Goal: Transaction & Acquisition: Purchase product/service

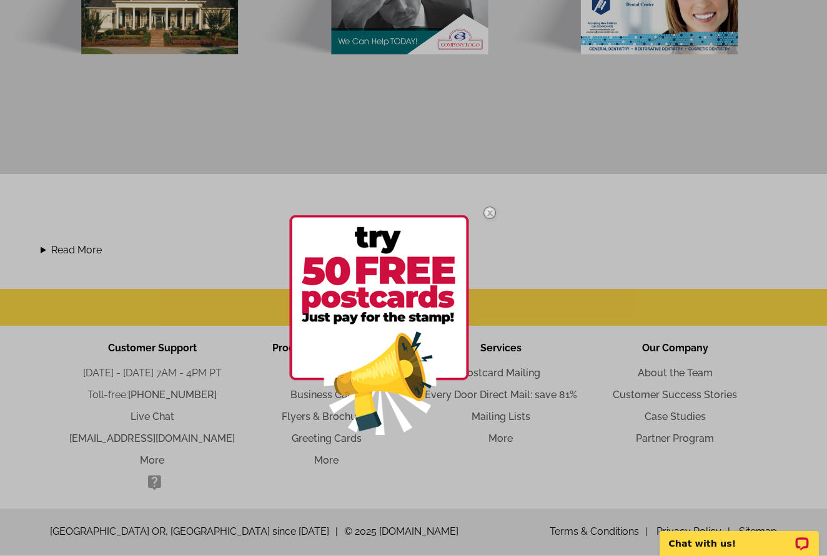
click at [491, 207] on img at bounding box center [489, 213] width 36 height 36
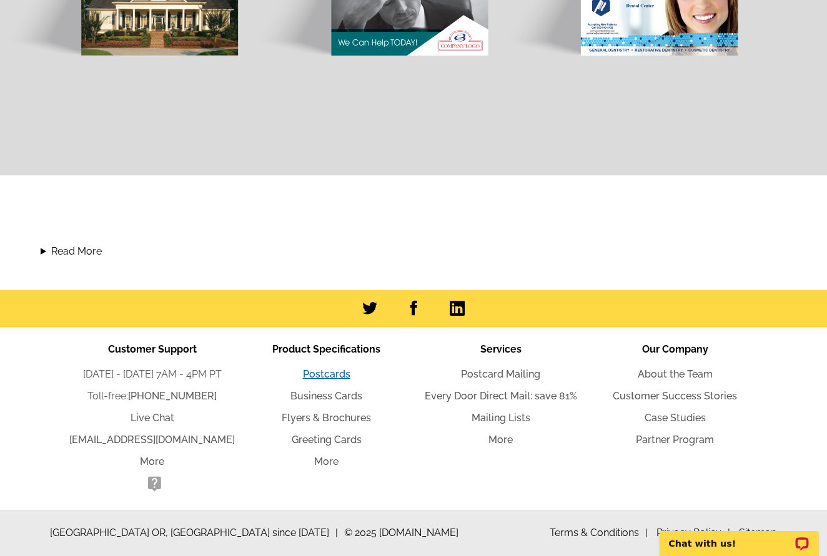
click at [327, 373] on link "Postcards" at bounding box center [326, 374] width 47 height 12
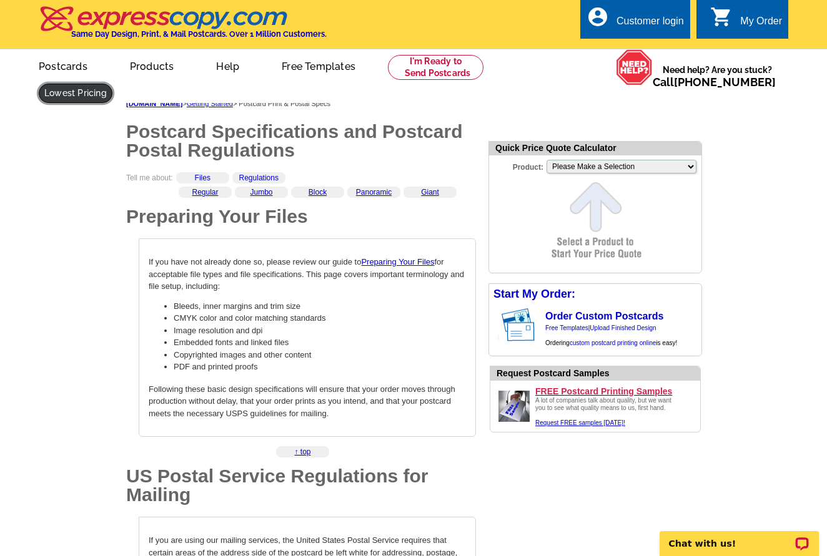
click at [112, 84] on link at bounding box center [76, 93] width 74 height 19
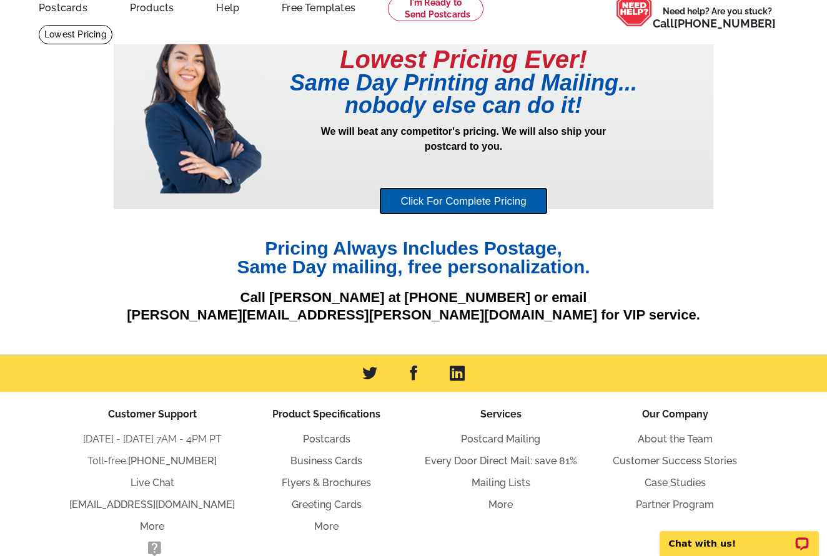
click at [517, 195] on link "Click For Complete Pricing" at bounding box center [463, 201] width 168 height 28
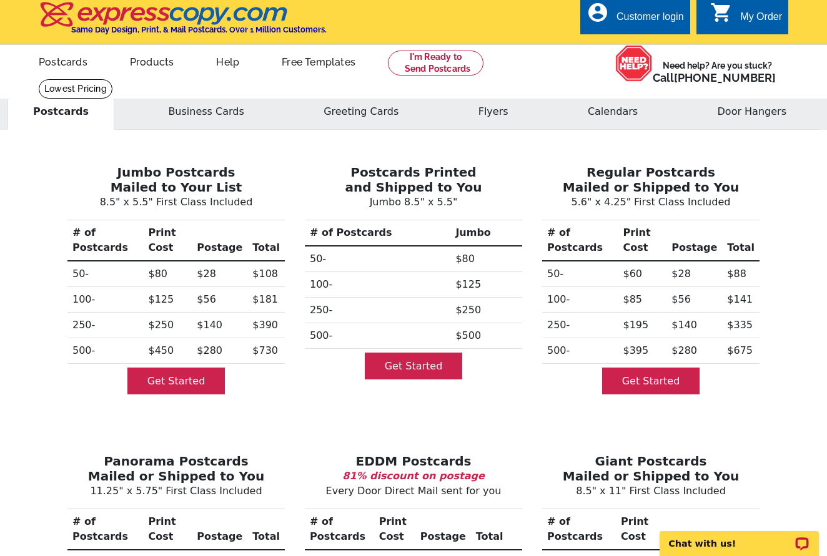
scroll to position [22, 0]
